Goal: Task Accomplishment & Management: Complete application form

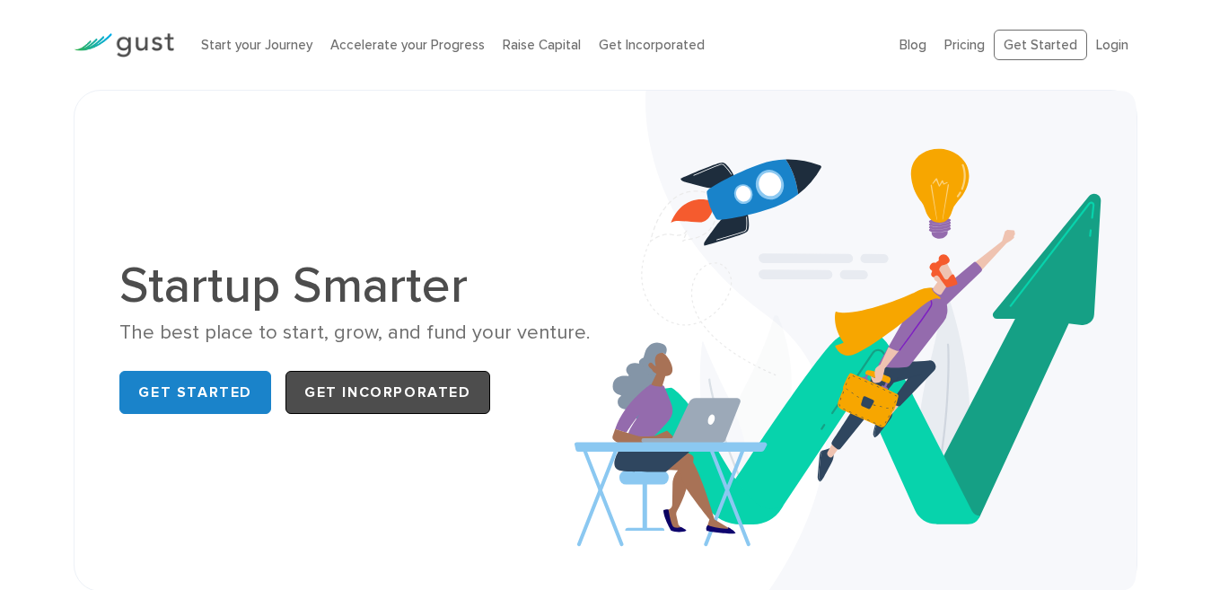
click at [384, 393] on link "Get Incorporated" at bounding box center [388, 392] width 205 height 43
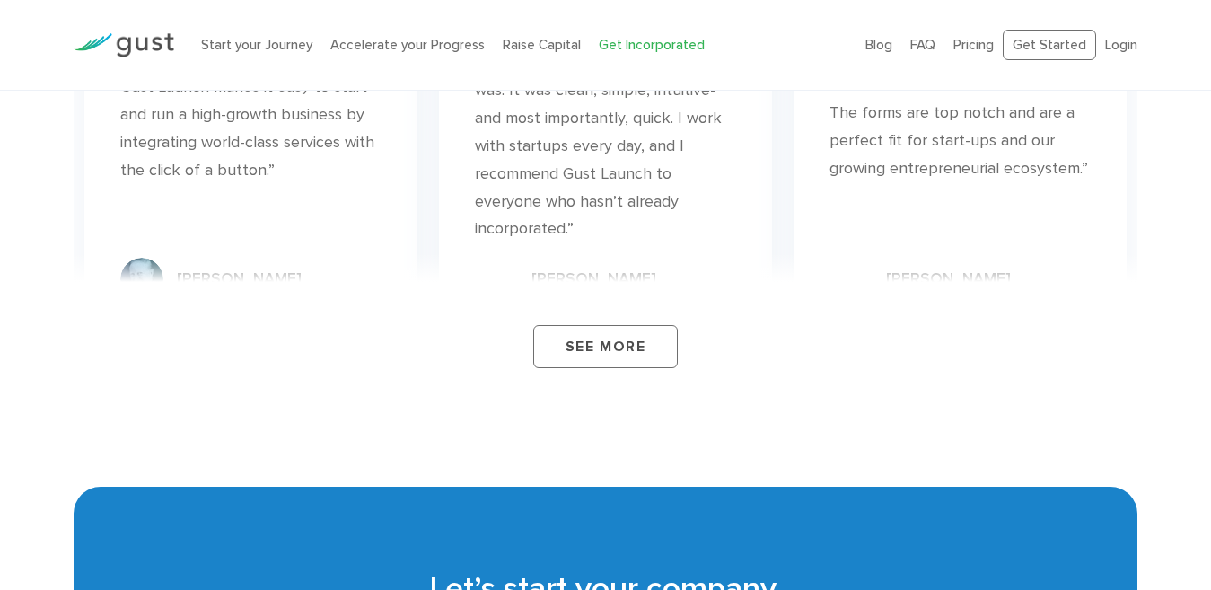
scroll to position [10589, 0]
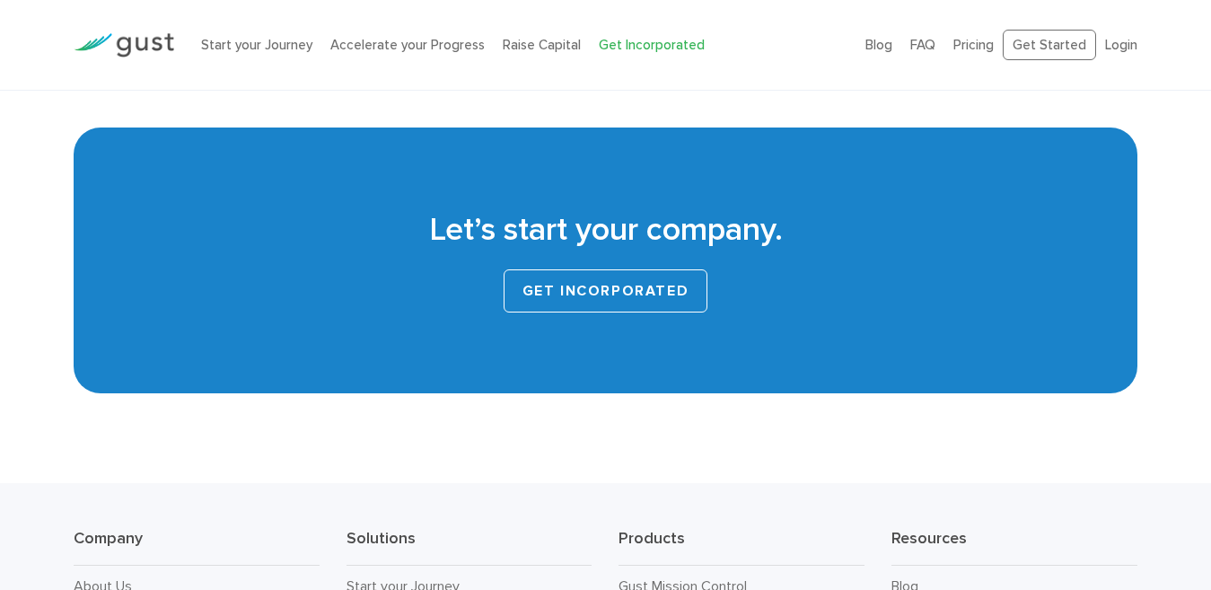
click at [649, 269] on link "Get INCORPORATED" at bounding box center [606, 290] width 205 height 43
